Goal: Task Accomplishment & Management: Use online tool/utility

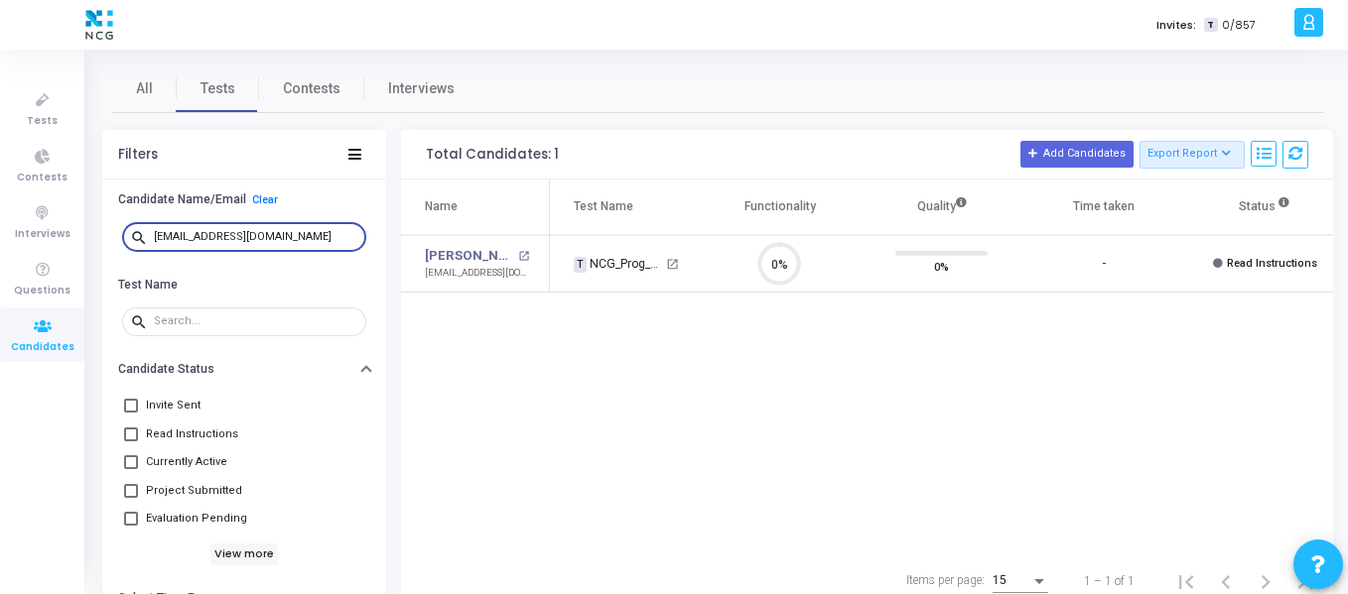
scroll to position [42, 51]
drag, startPoint x: 294, startPoint y: 231, endPoint x: 151, endPoint y: 235, distance: 143.0
click at [151, 235] on div "search ananths1998391@gmail.com" at bounding box center [244, 236] width 244 height 32
drag, startPoint x: 255, startPoint y: 234, endPoint x: 146, endPoint y: 227, distance: 109.4
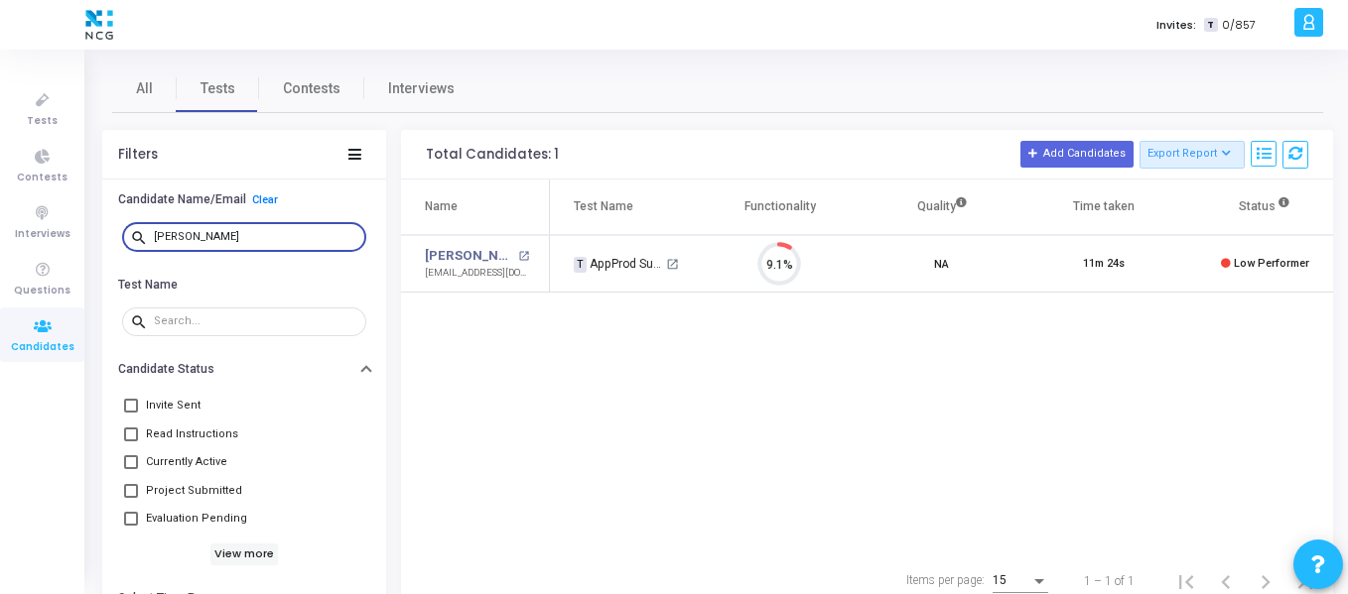
click at [146, 227] on div "search Mahesh Kamdi" at bounding box center [244, 236] width 244 height 32
paste input "Amit Pratap Singh"
type input "Amit Pratap Singh"
click at [464, 257] on link "Amit Pratap Singh" at bounding box center [469, 256] width 88 height 20
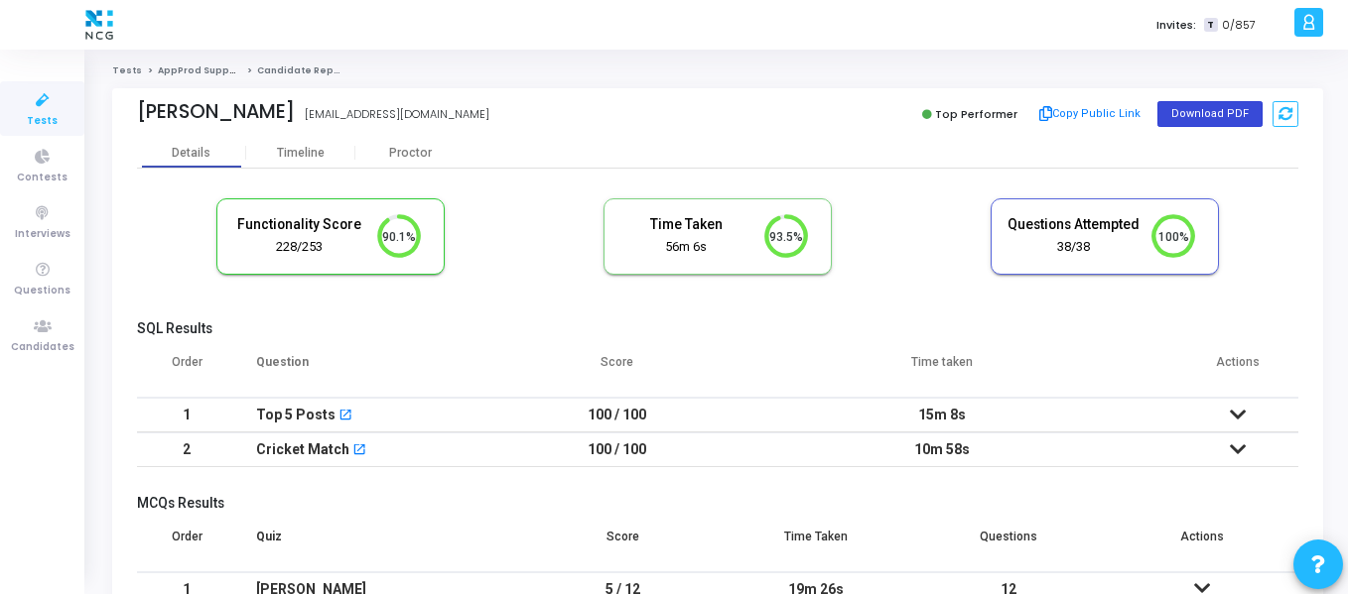
click at [1216, 120] on button "Download PDF" at bounding box center [1209, 114] width 105 height 26
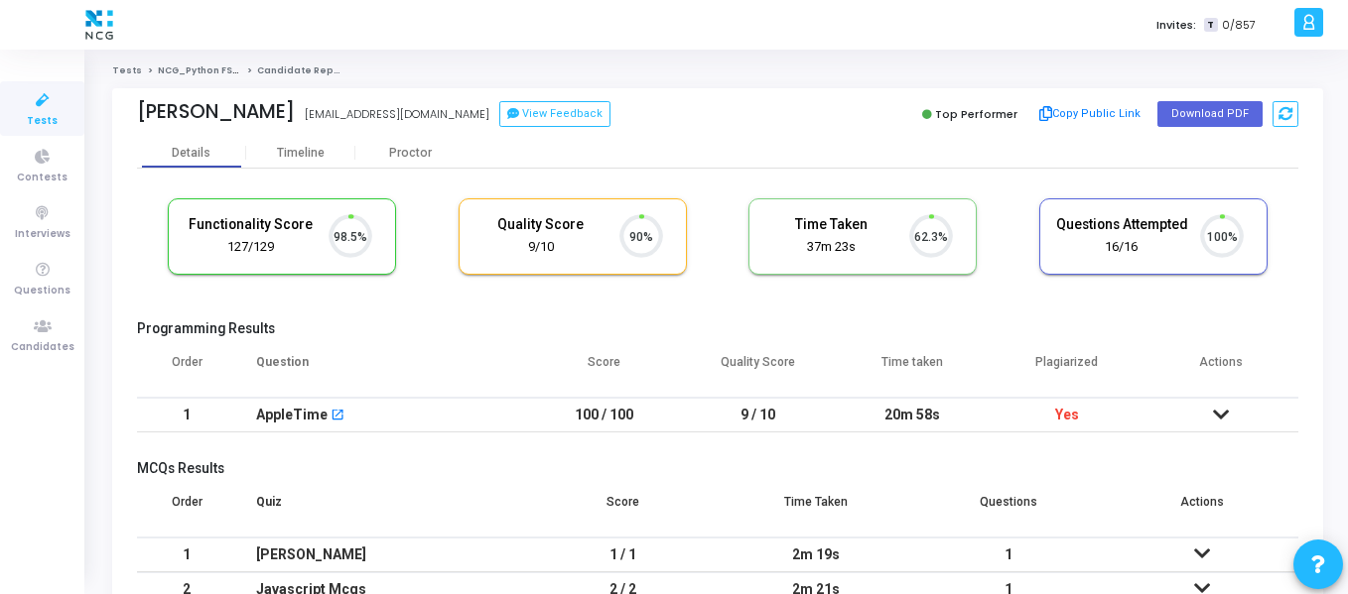
scroll to position [42, 51]
click at [1220, 418] on icon at bounding box center [1221, 415] width 16 height 14
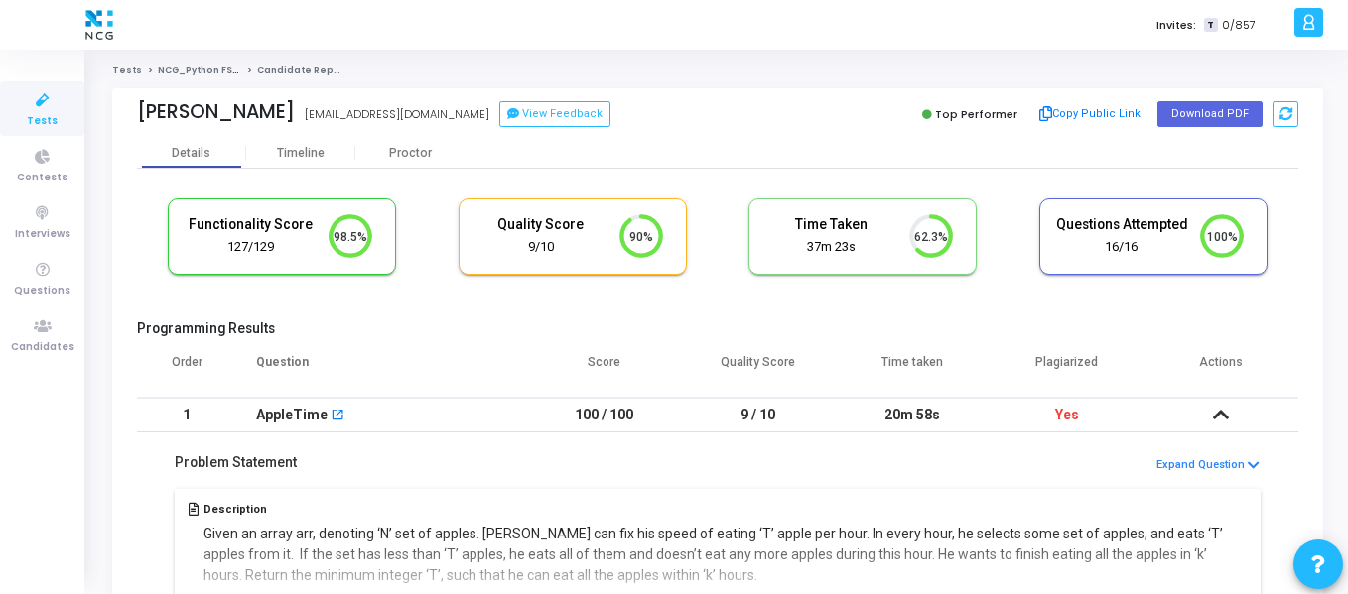
click at [1218, 418] on icon at bounding box center [1221, 415] width 16 height 14
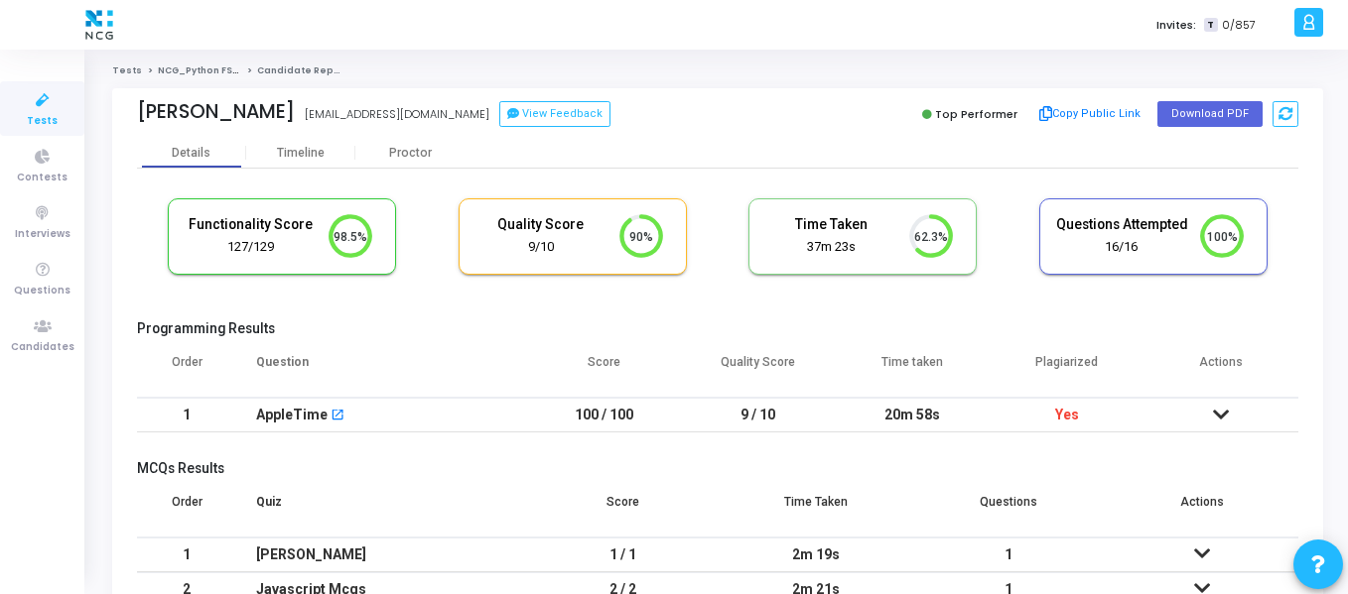
click at [1214, 419] on icon at bounding box center [1221, 415] width 16 height 14
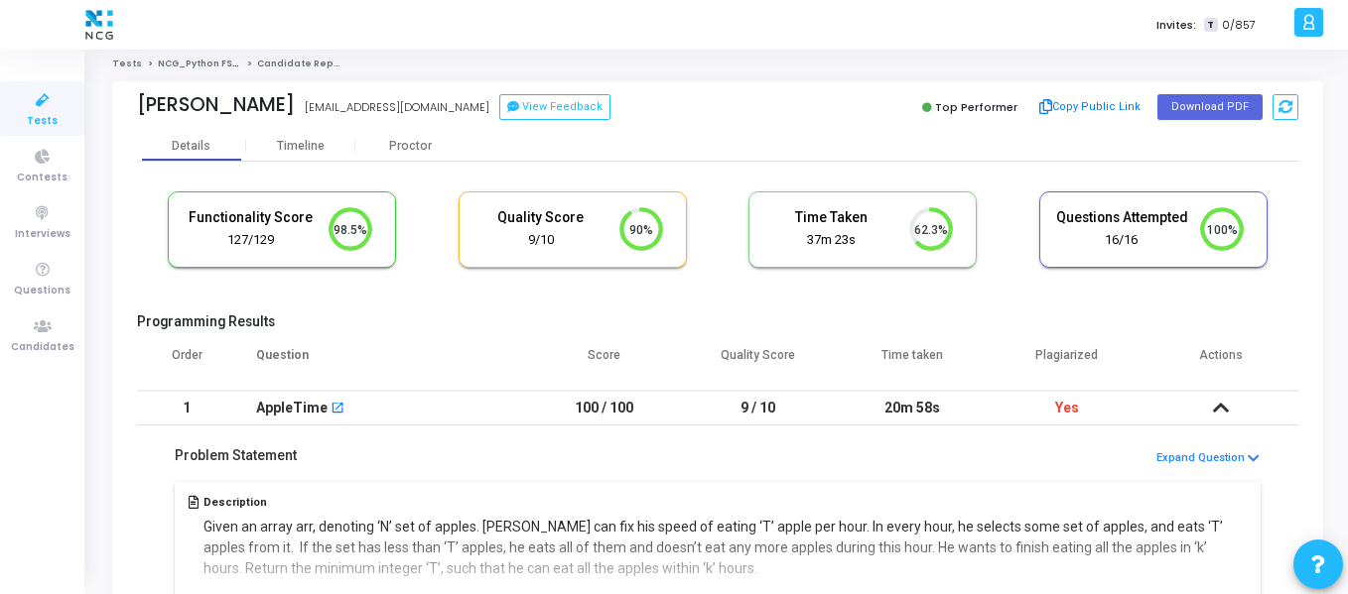
scroll to position [397, 0]
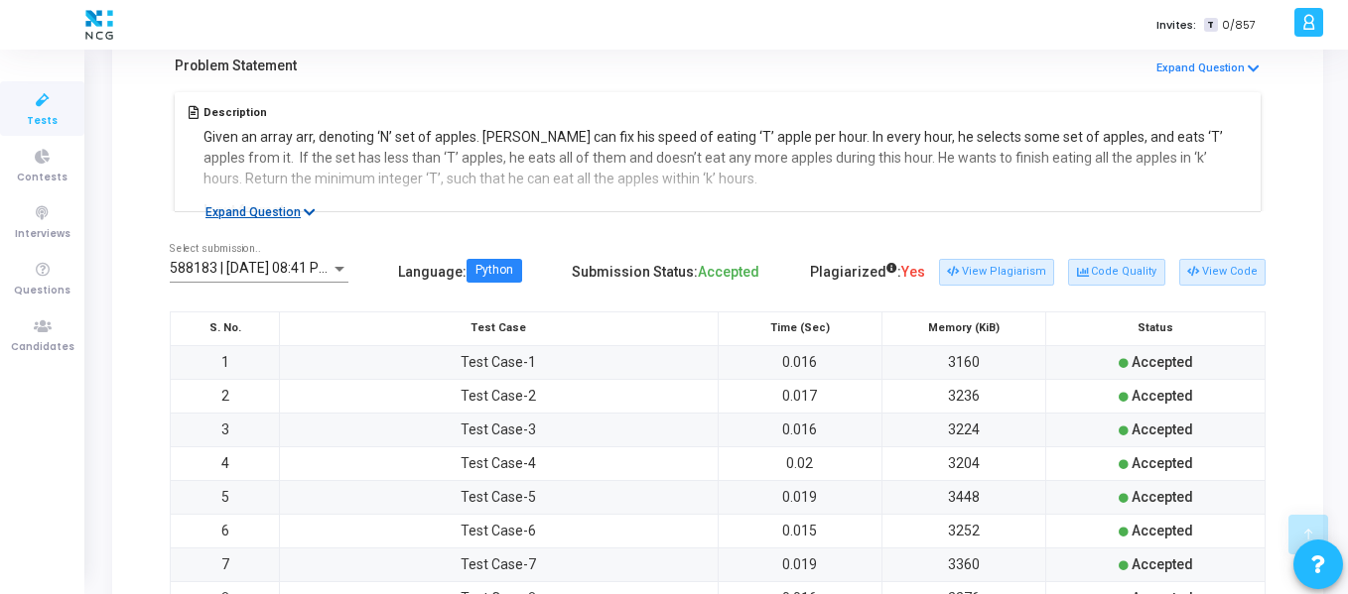
click at [230, 211] on button "Expand Question" at bounding box center [261, 212] width 132 height 20
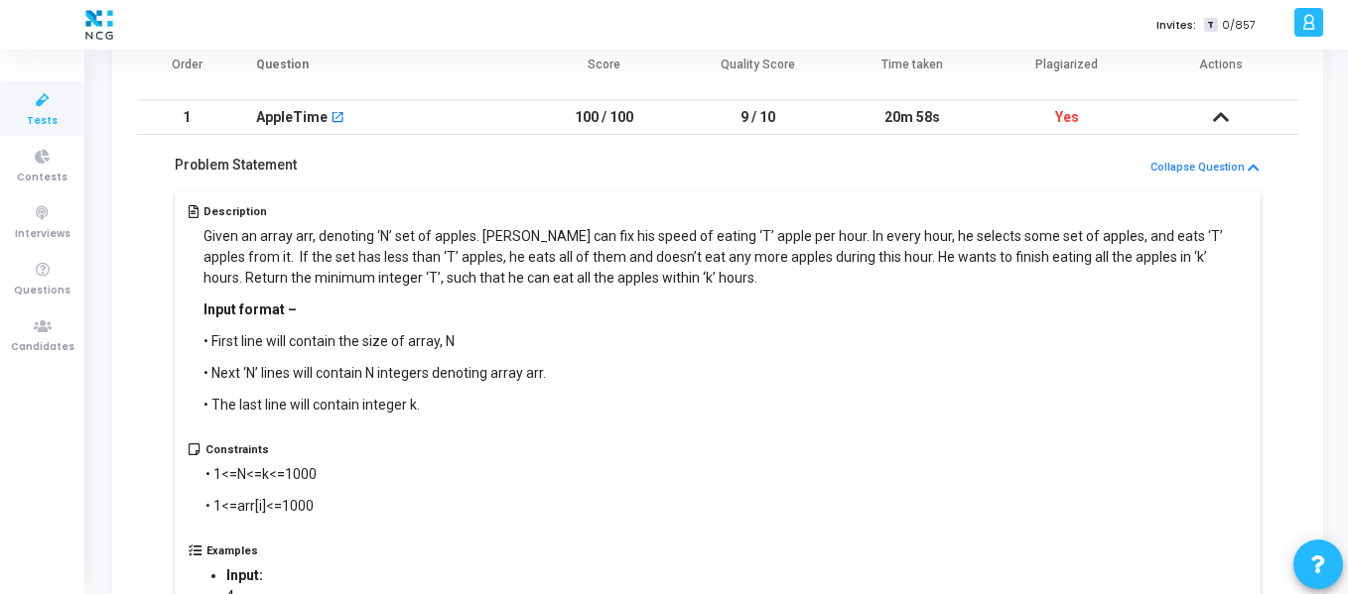
scroll to position [0, 0]
